Goal: Information Seeking & Learning: Learn about a topic

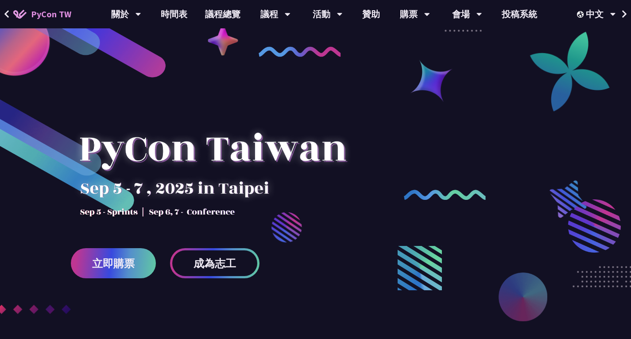
click at [212, 12] on link "議程總覽" at bounding box center [222, 14] width 53 height 28
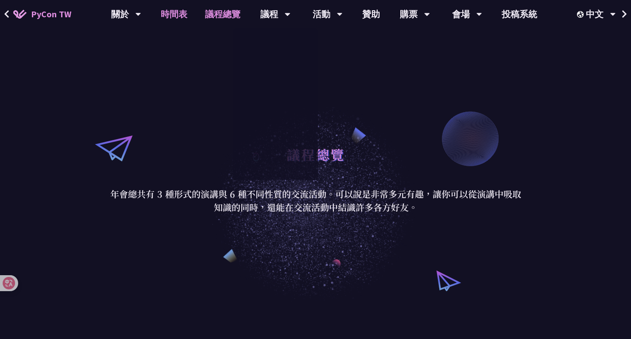
click at [178, 10] on link "時間表" at bounding box center [174, 14] width 44 height 28
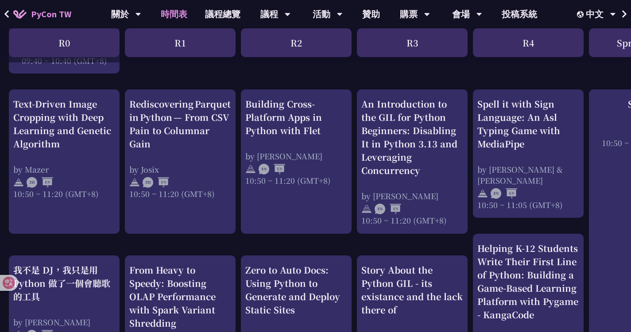
scroll to position [328, 0]
drag, startPoint x: 290, startPoint y: 130, endPoint x: 333, endPoint y: 75, distance: 69.7
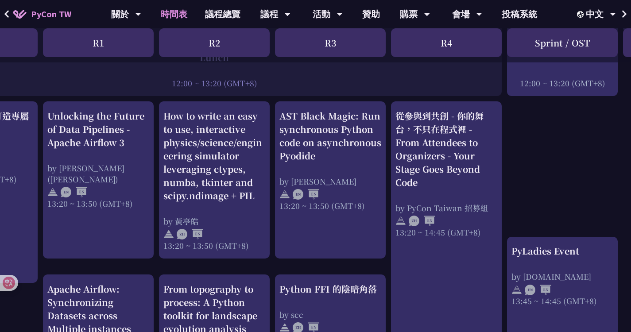
scroll to position [716, 0]
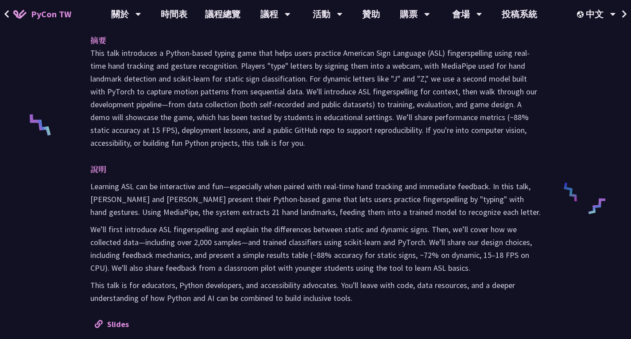
scroll to position [317, 0]
click at [397, 119] on p "This talk introduces a Python-based typing game that helps users practice Ameri…" at bounding box center [315, 97] width 450 height 103
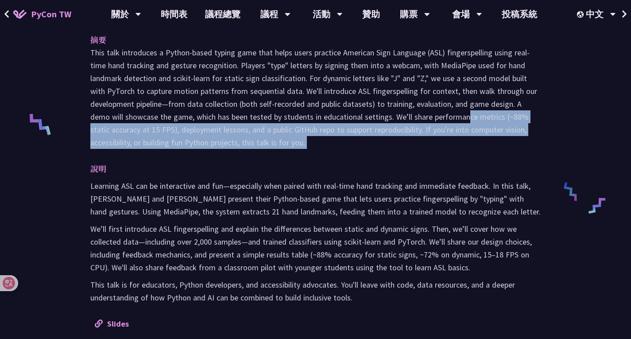
drag, startPoint x: 397, startPoint y: 119, endPoint x: 409, endPoint y: 140, distance: 24.6
click at [409, 140] on p "This talk introduces a Python-based typing game that helps users practice Ameri…" at bounding box center [315, 97] width 450 height 103
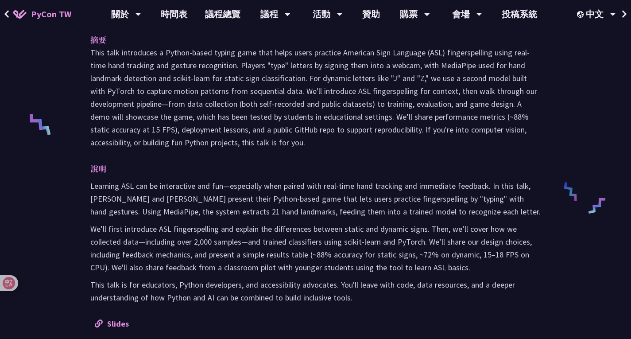
click at [374, 150] on div "摘要 說明 Learning ASL can be interactive and fun—especially when paired with real-…" at bounding box center [315, 180] width 468 height 315
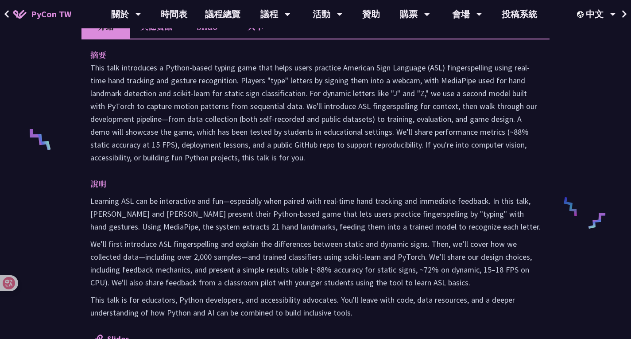
scroll to position [303, 0]
